Goal: Navigation & Orientation: Find specific page/section

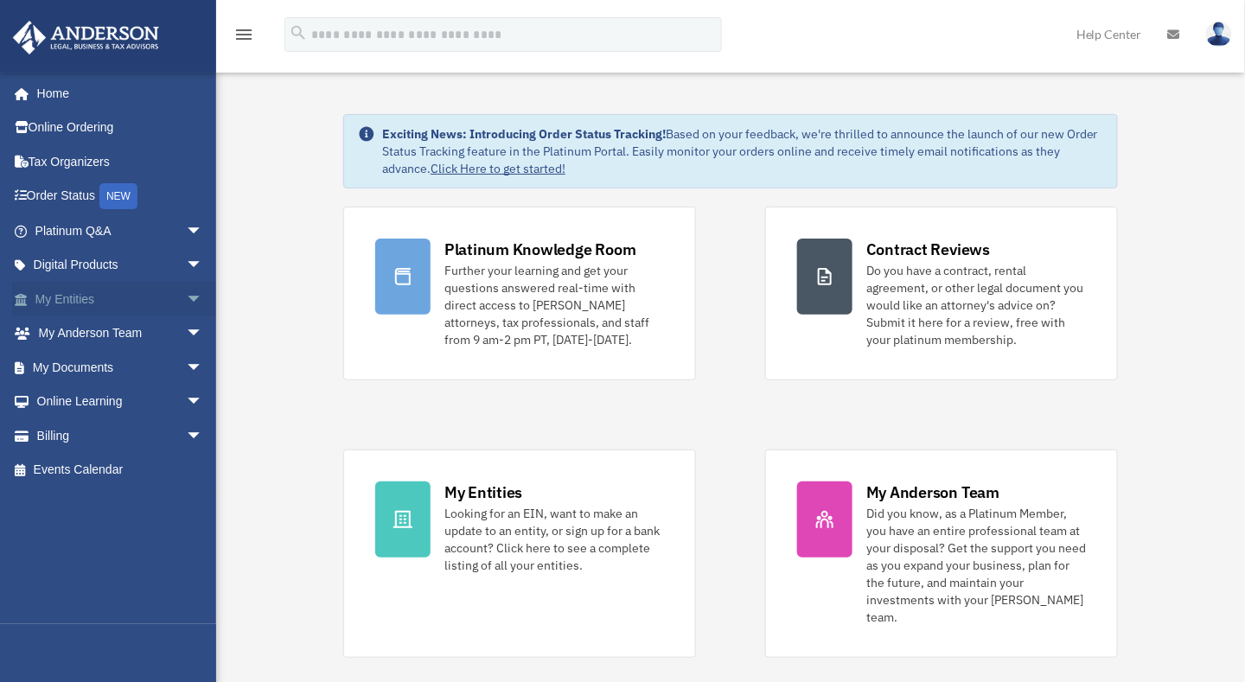
click at [123, 300] on link "My Entities arrow_drop_down" at bounding box center [120, 299] width 217 height 35
click at [186, 292] on span "arrow_drop_down" at bounding box center [203, 299] width 35 height 35
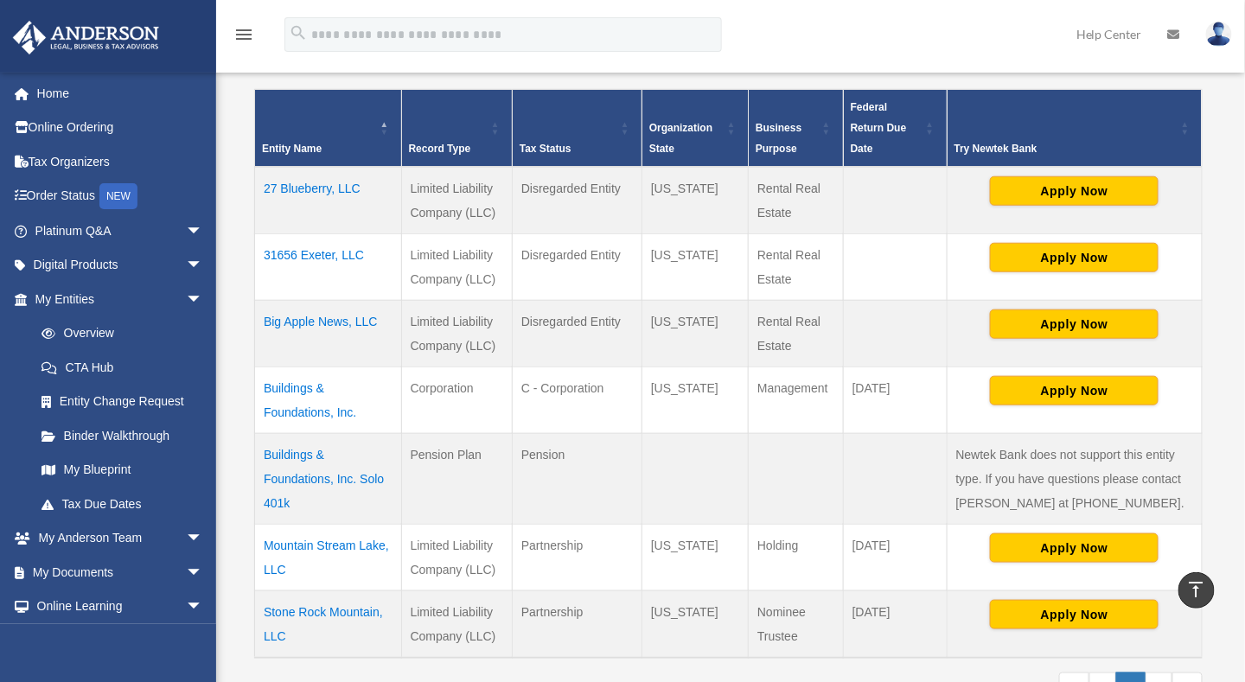
scroll to position [346, 0]
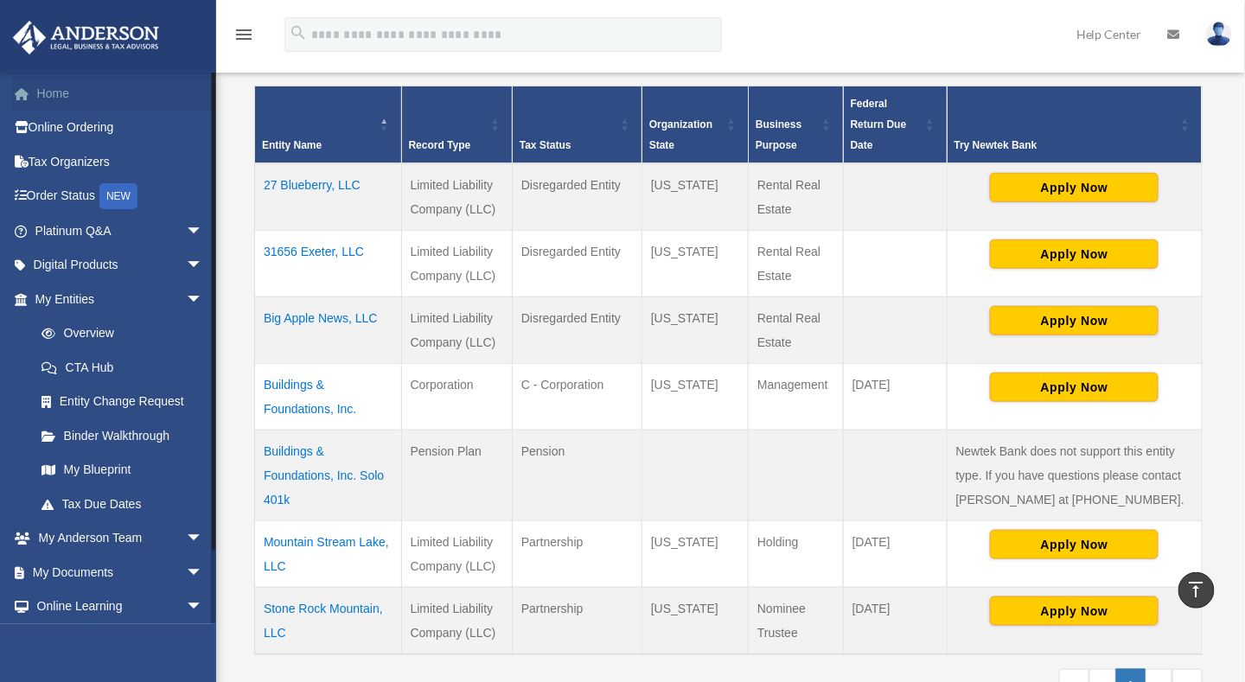
click at [111, 96] on link "Home" at bounding box center [120, 93] width 217 height 35
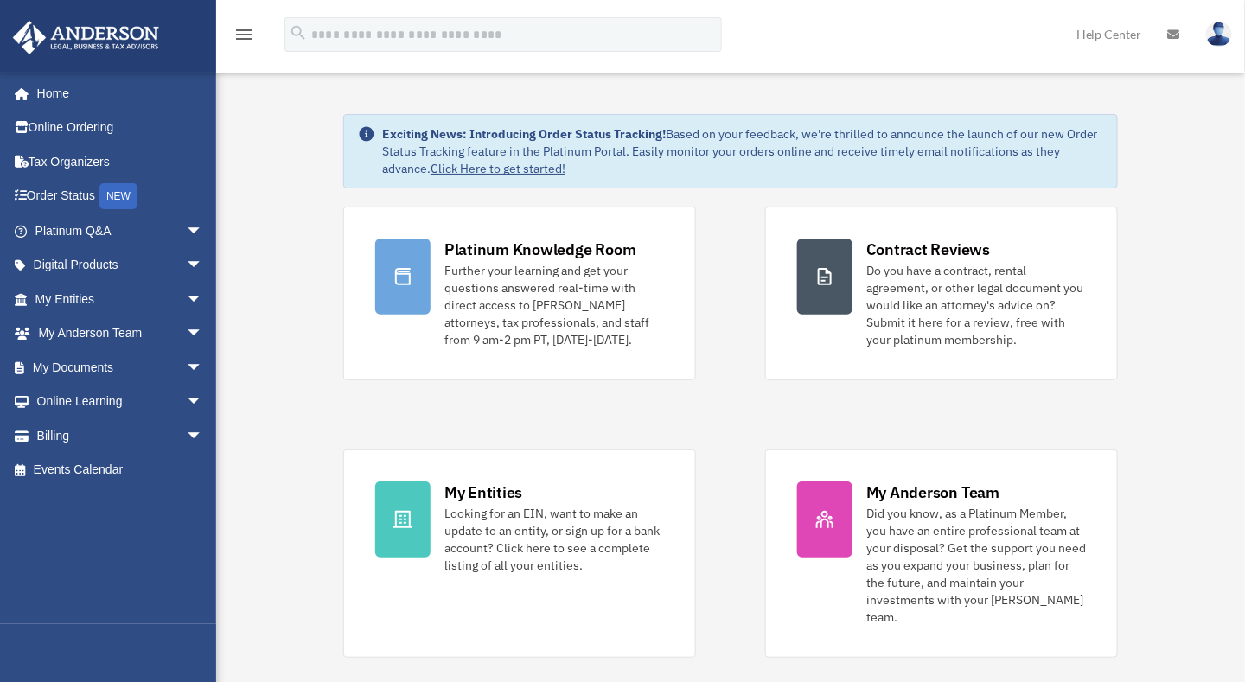
click at [47, 93] on link "Home" at bounding box center [116, 93] width 208 height 35
click at [98, 47] on img at bounding box center [86, 38] width 157 height 34
click at [60, 89] on link "Home" at bounding box center [120, 93] width 217 height 35
